Goal: Transaction & Acquisition: Purchase product/service

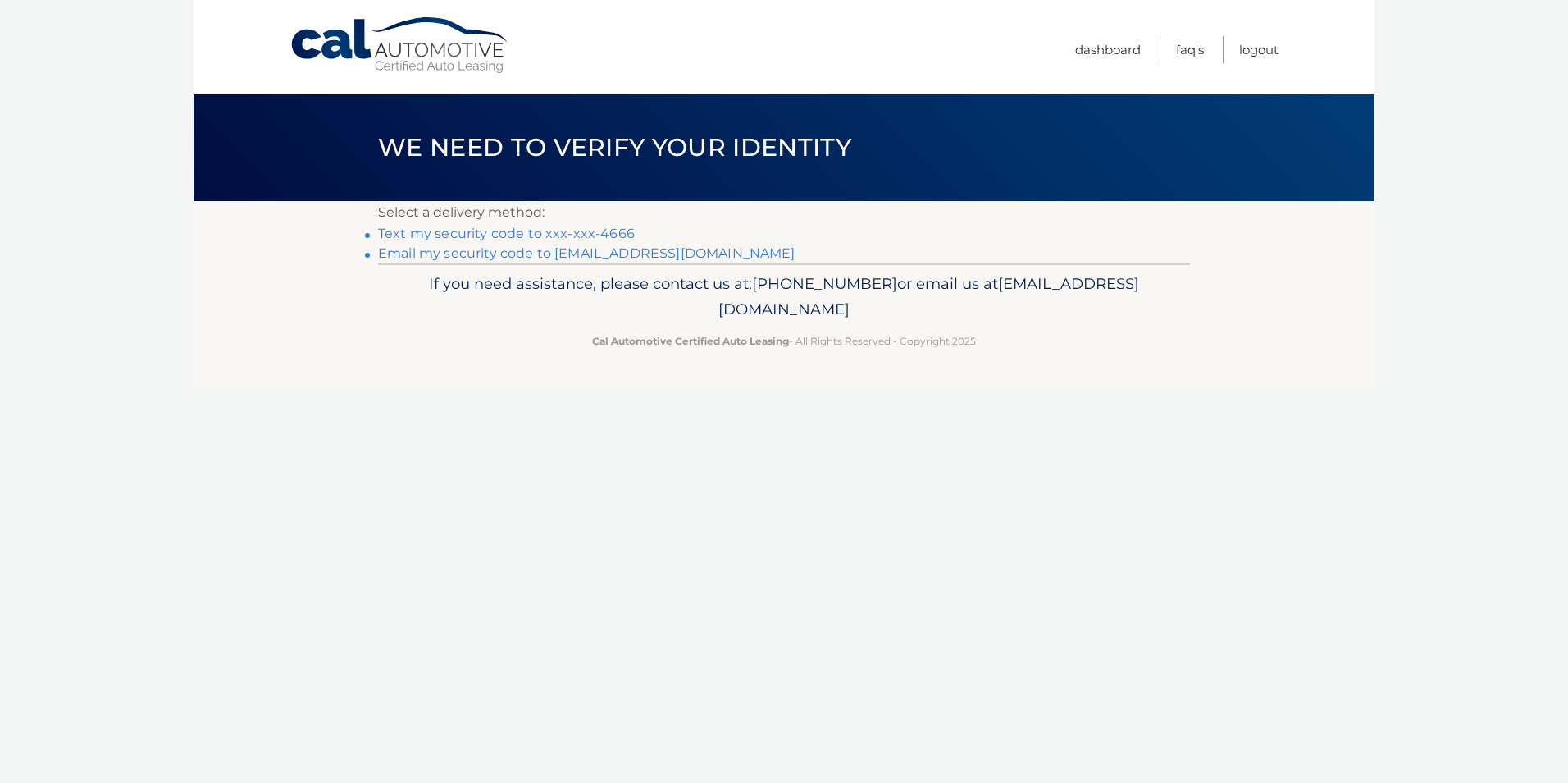
click at [588, 230] on link "Text my security code to xxx-xxx-4666" at bounding box center [505, 233] width 256 height 16
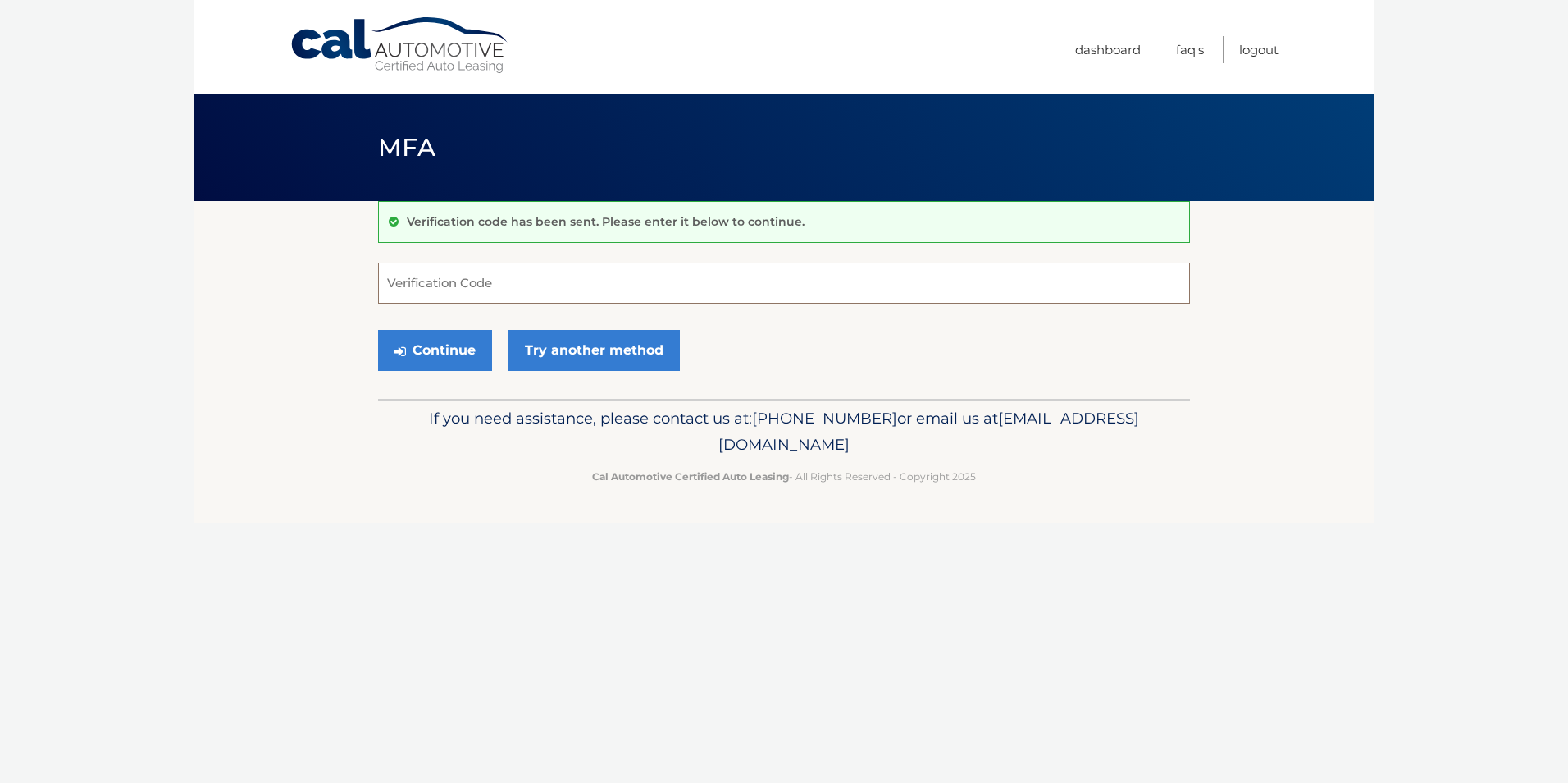
click at [626, 296] on input "Verification Code" at bounding box center [784, 283] width 812 height 41
type input "278990"
click at [421, 345] on button "Continue" at bounding box center [434, 350] width 114 height 41
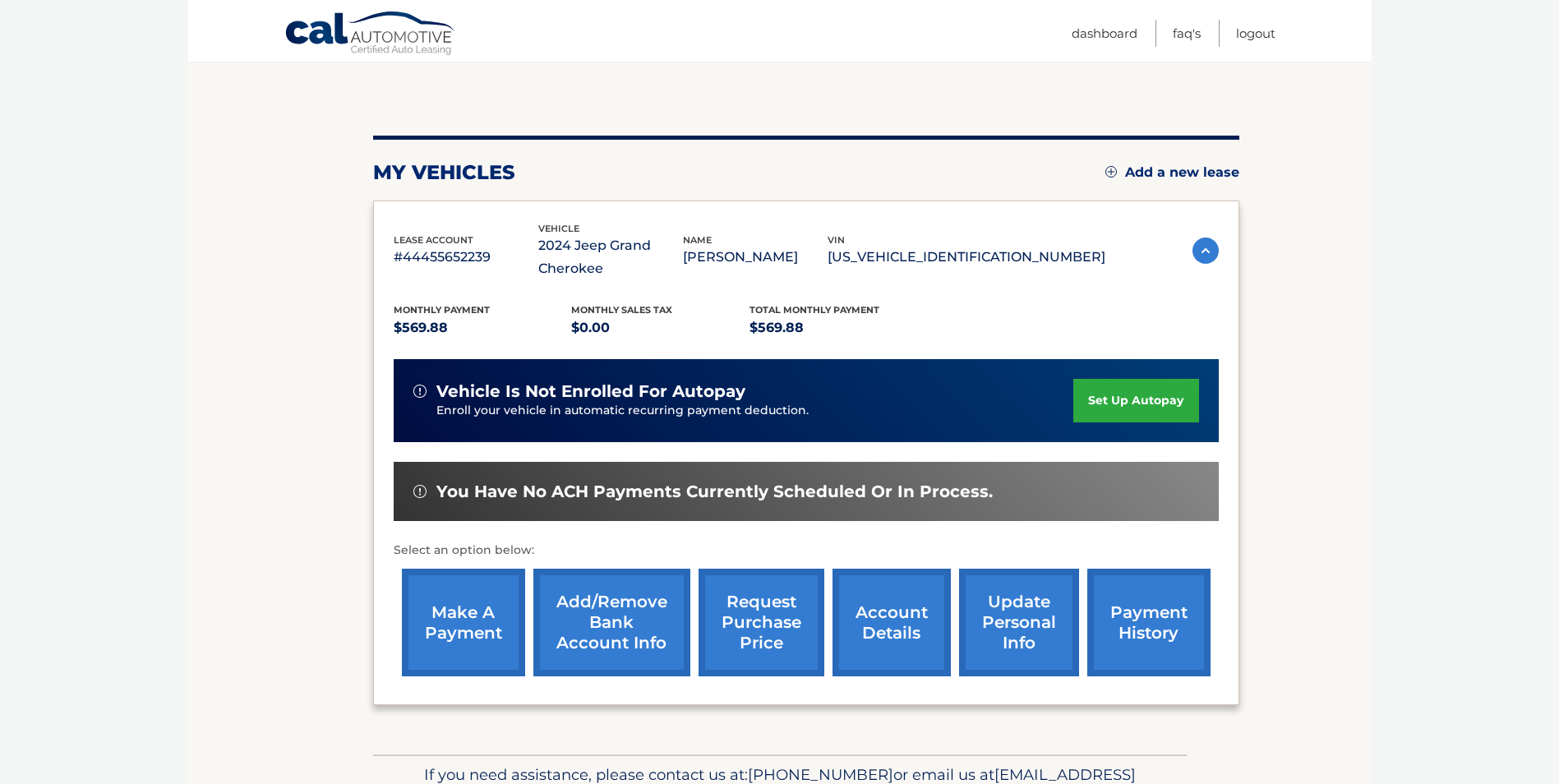
scroll to position [235, 0]
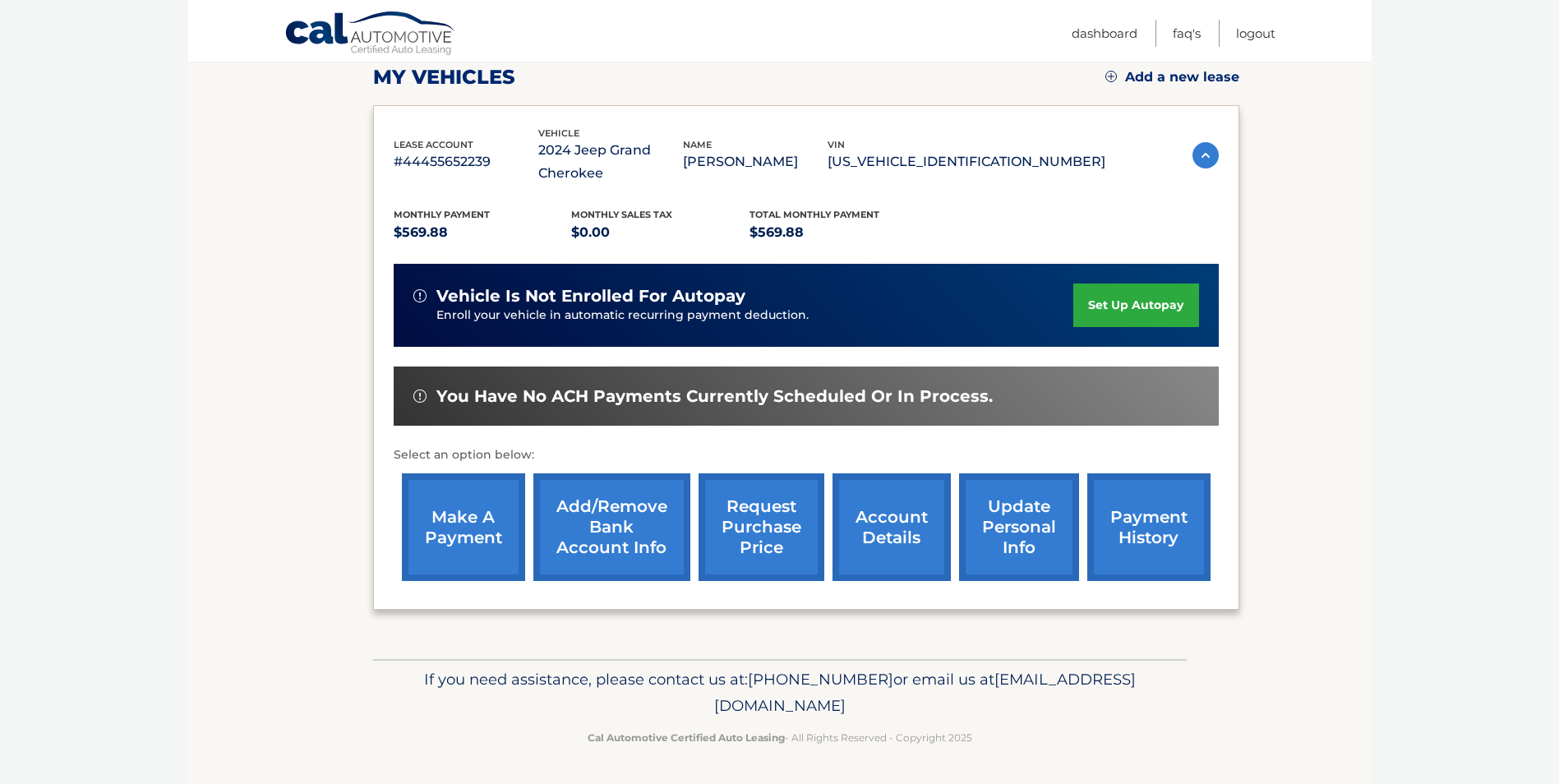
click at [489, 499] on link "make a payment" at bounding box center [463, 527] width 123 height 108
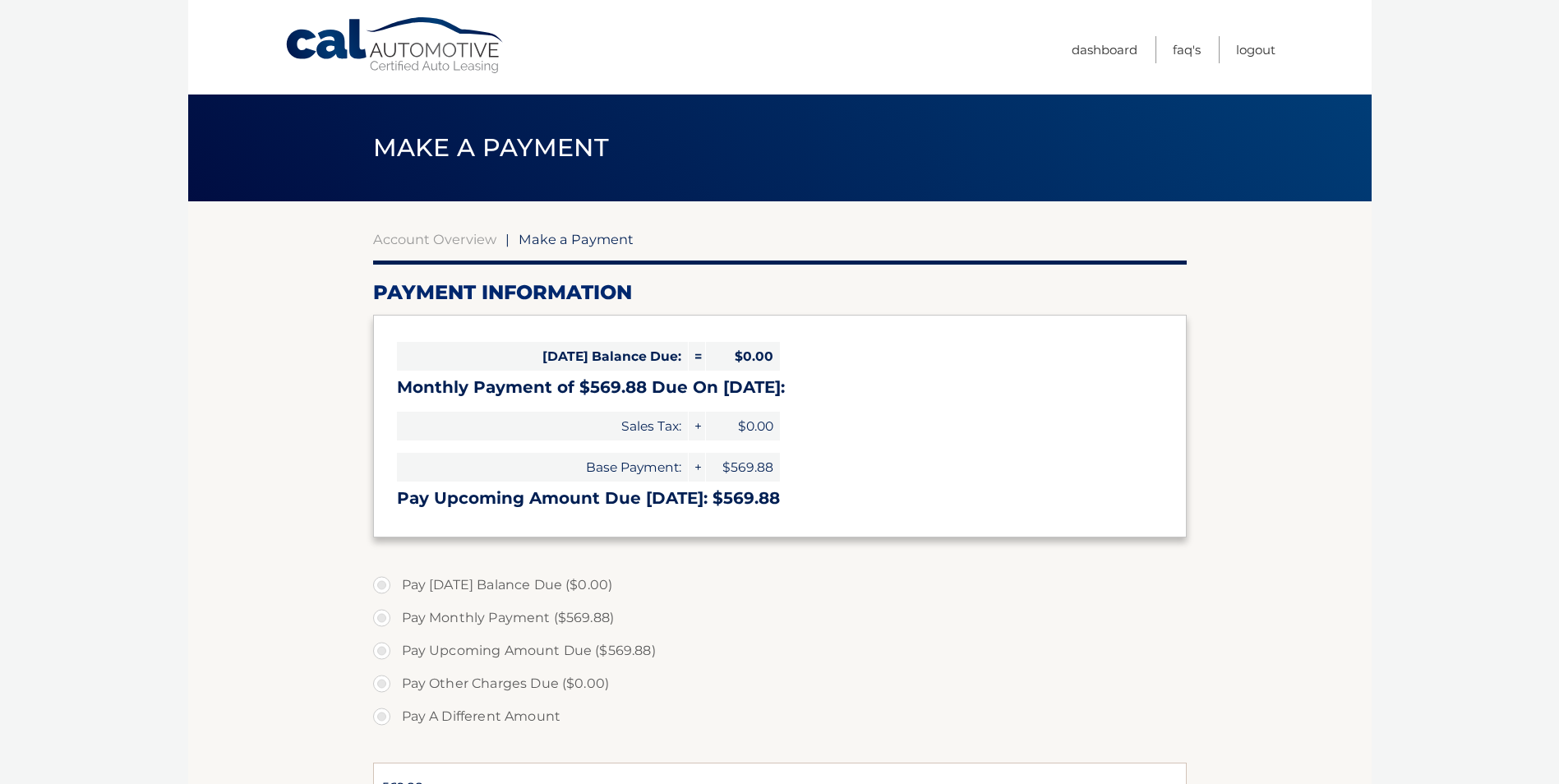
select select "NWRiYzhiODQtMmNkNS00NDYwLTgxYzUtOTRjOWVhNjdhZWQz"
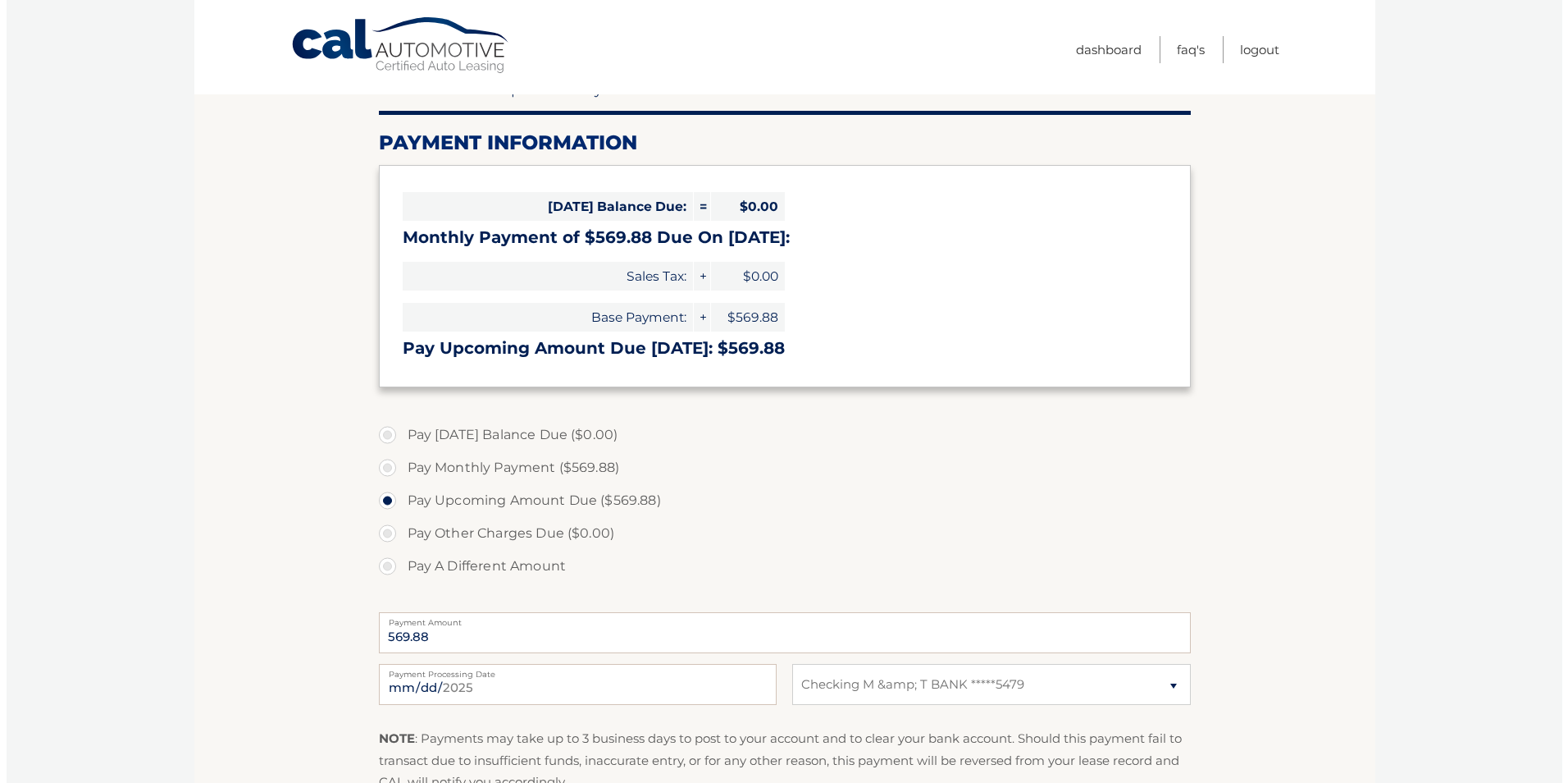
scroll to position [329, 0]
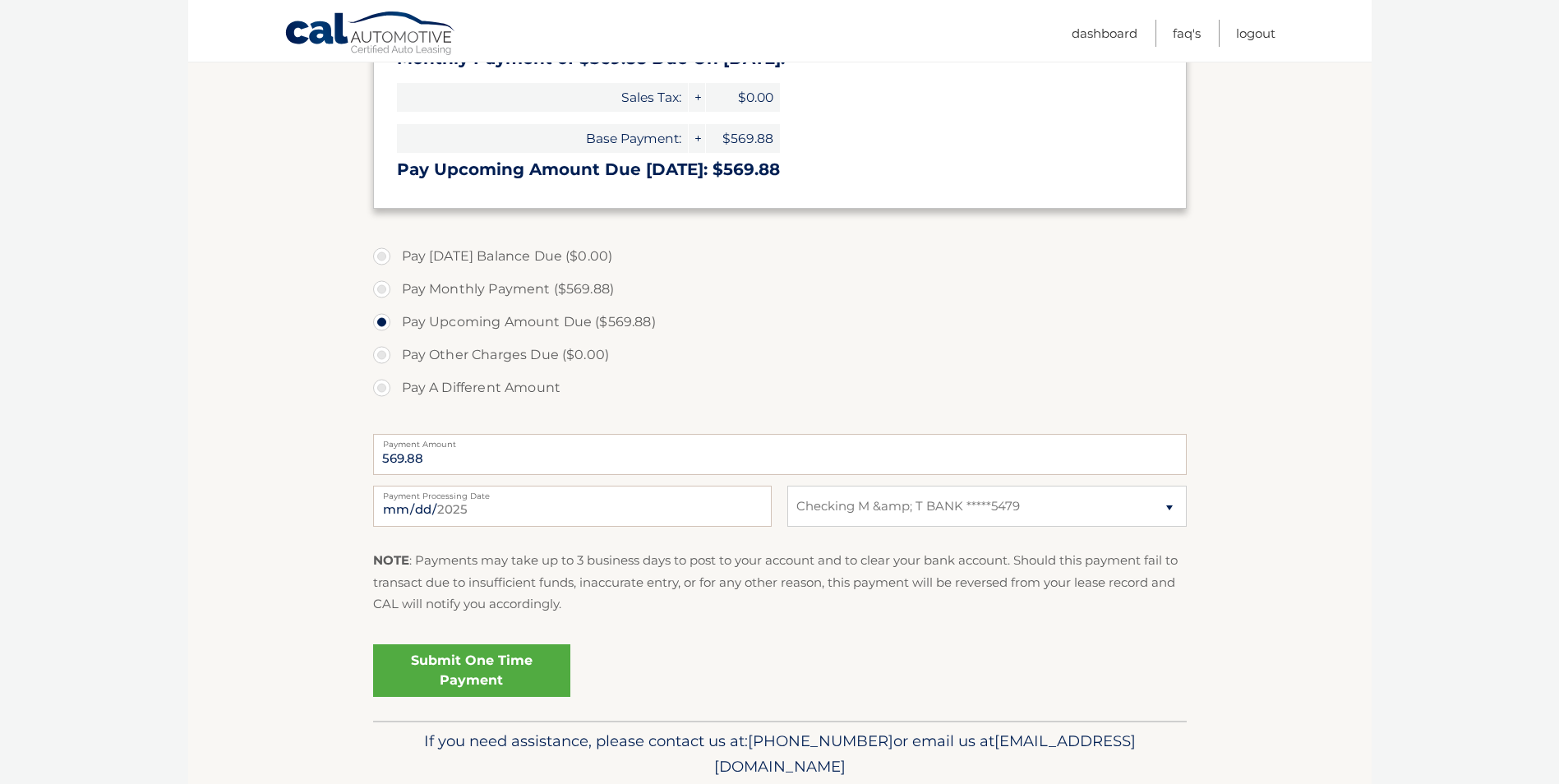
click at [480, 662] on link "Submit One Time Payment" at bounding box center [472, 671] width 197 height 53
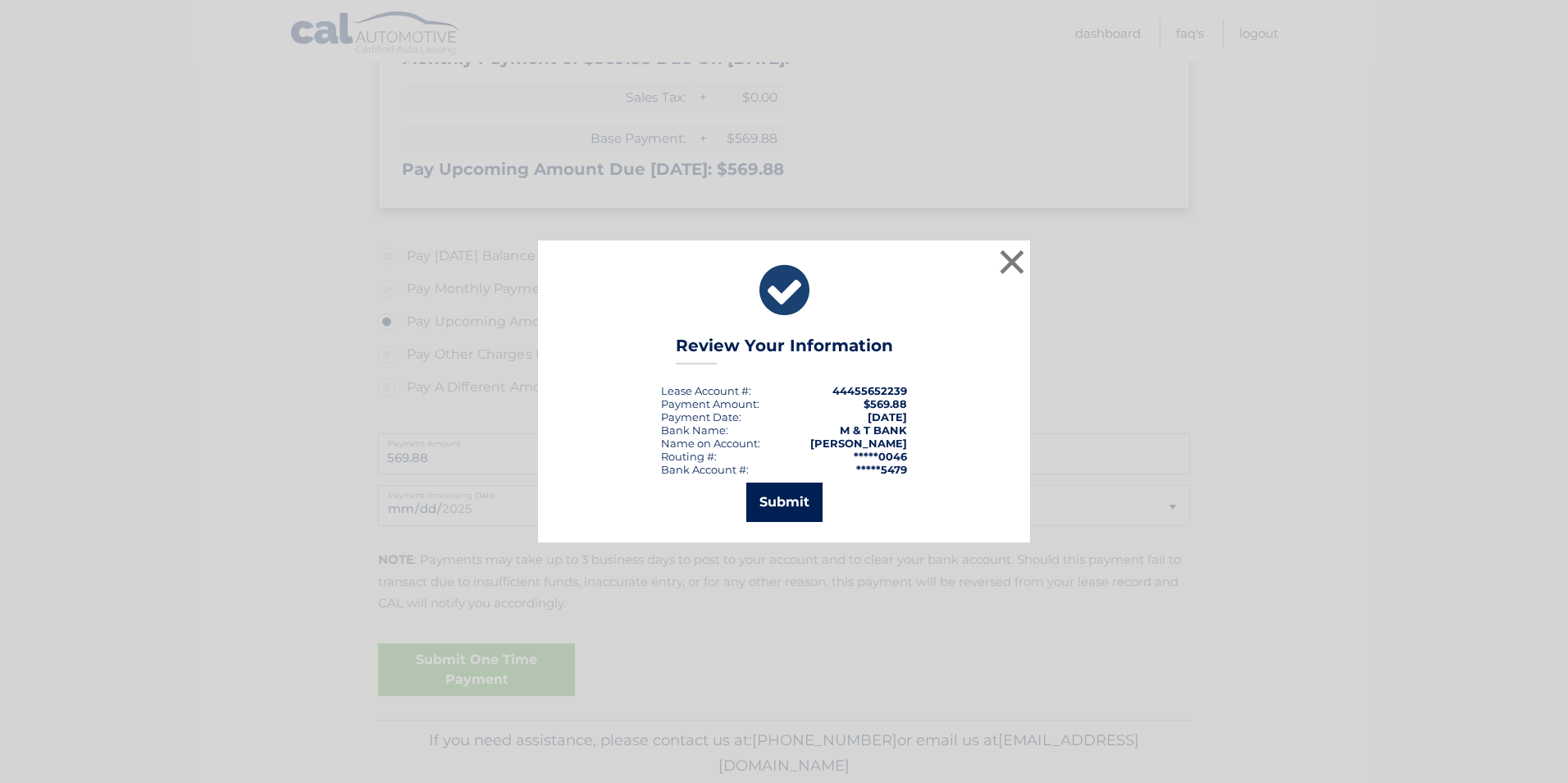
click at [788, 497] on button "Submit" at bounding box center [784, 502] width 77 height 39
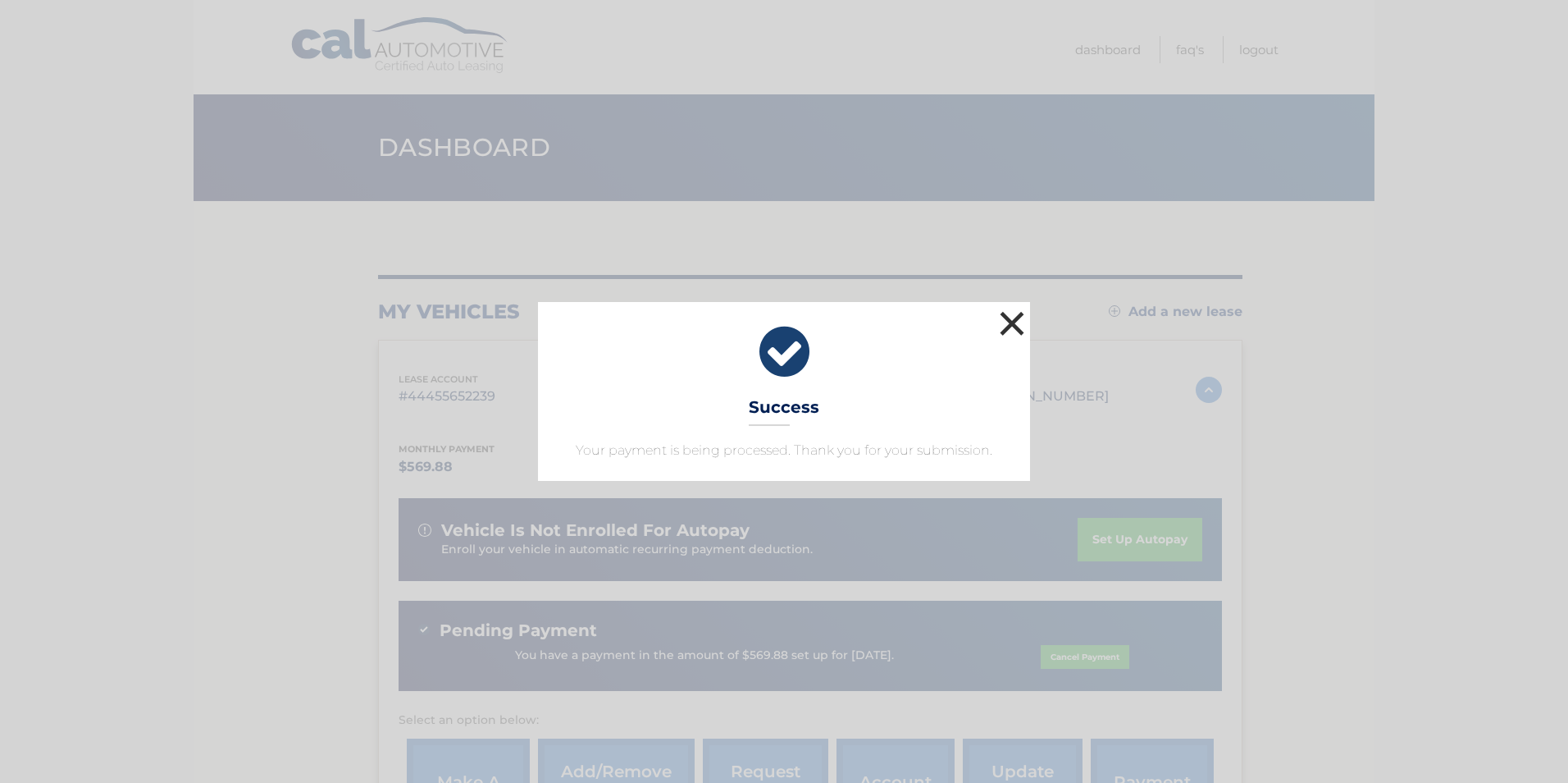
click at [1012, 321] on button "×" at bounding box center [1012, 323] width 33 height 33
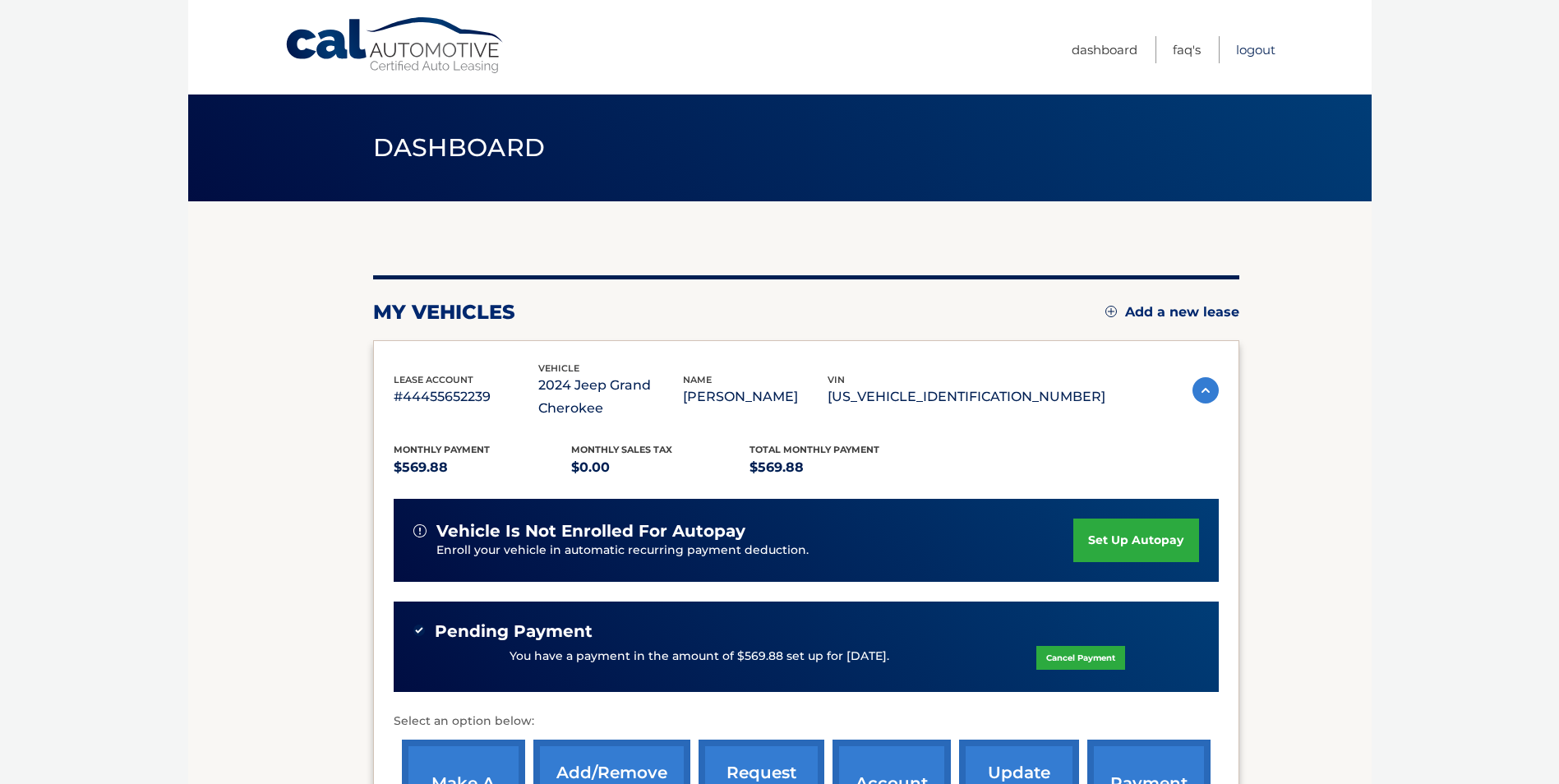
click at [1262, 54] on link "Logout" at bounding box center [1255, 50] width 39 height 27
